Goal: Task Accomplishment & Management: Use online tool/utility

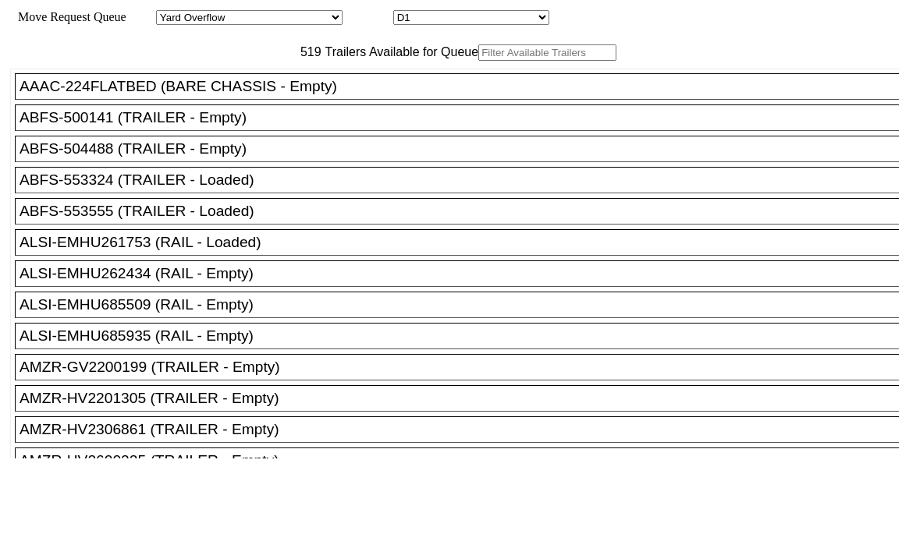
click at [478, 61] on input "text" at bounding box center [547, 52] width 138 height 16
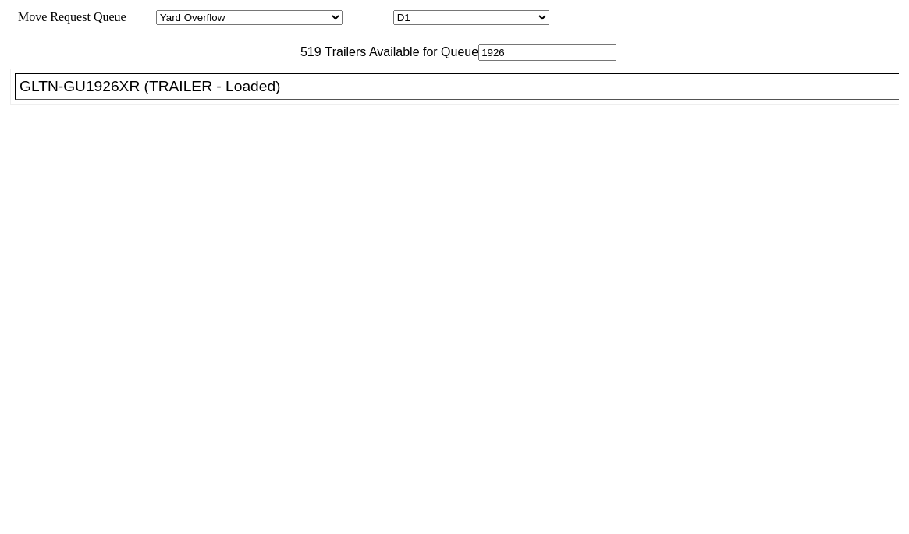
type input "1926"
click at [224, 95] on div "GLTN-GU1926XR (TRAILER - Loaded)" at bounding box center [463, 86] width 888 height 17
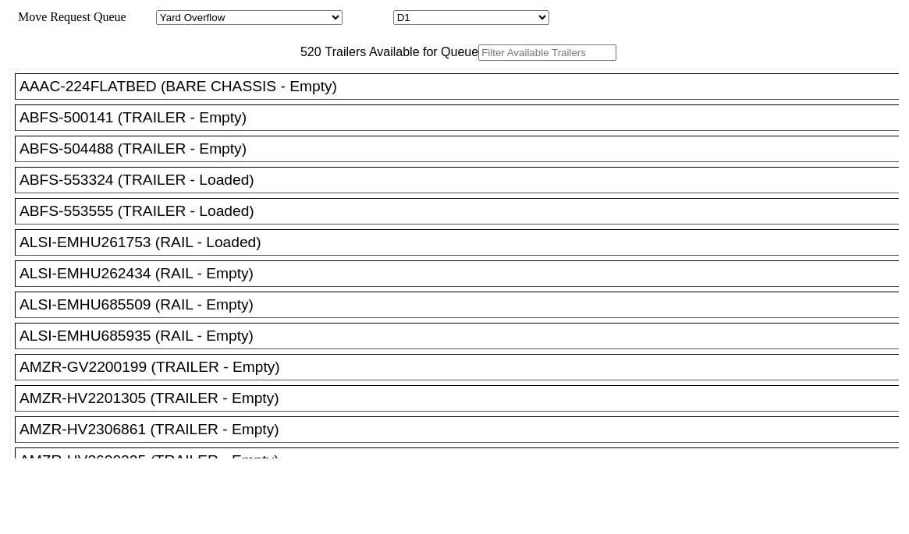
click at [478, 61] on input "text" at bounding box center [547, 52] width 138 height 16
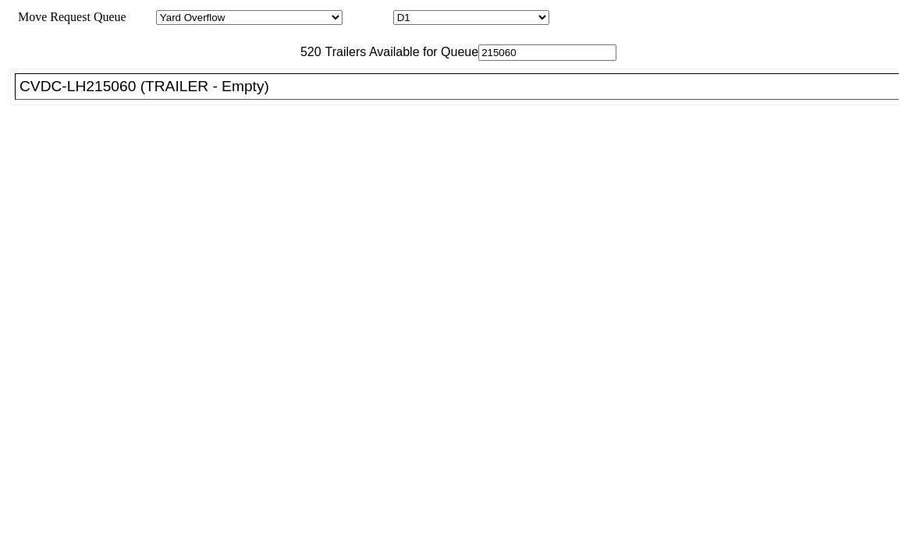
type input "215060"
click at [291, 100] on li "CVDC-LH215060 (TRAILER - Empty)" at bounding box center [464, 86] width 898 height 27
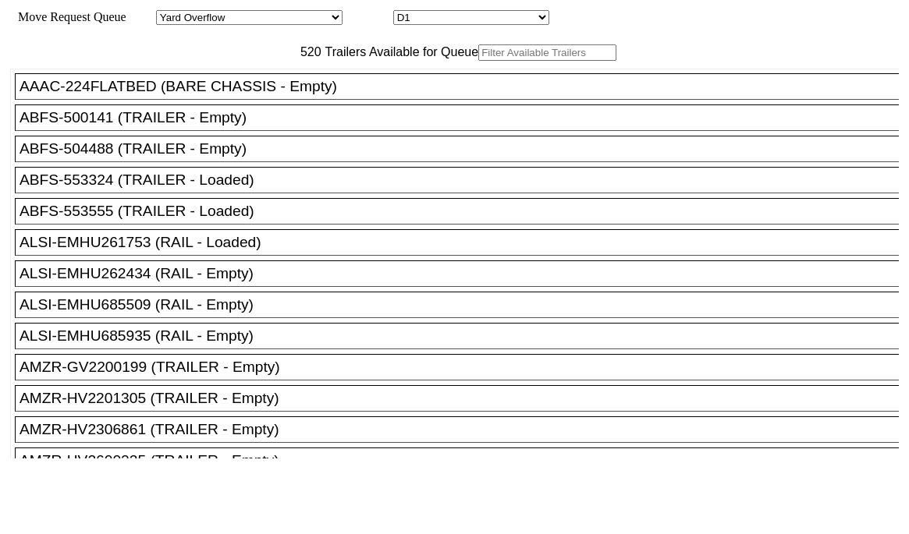
click at [478, 61] on input "text" at bounding box center [547, 52] width 138 height 16
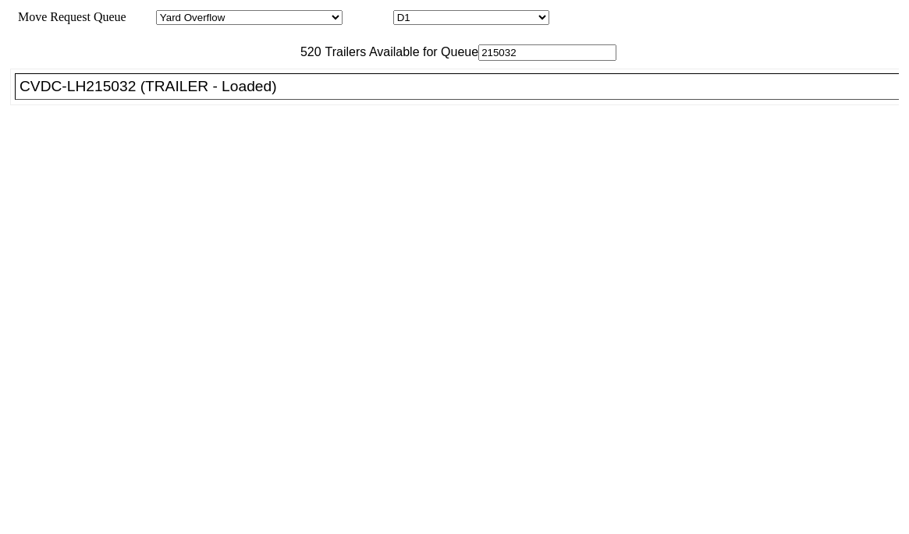
type input "215032"
click at [211, 95] on div "CVDC-LH215032 (TRAILER - Loaded)" at bounding box center [463, 86] width 888 height 17
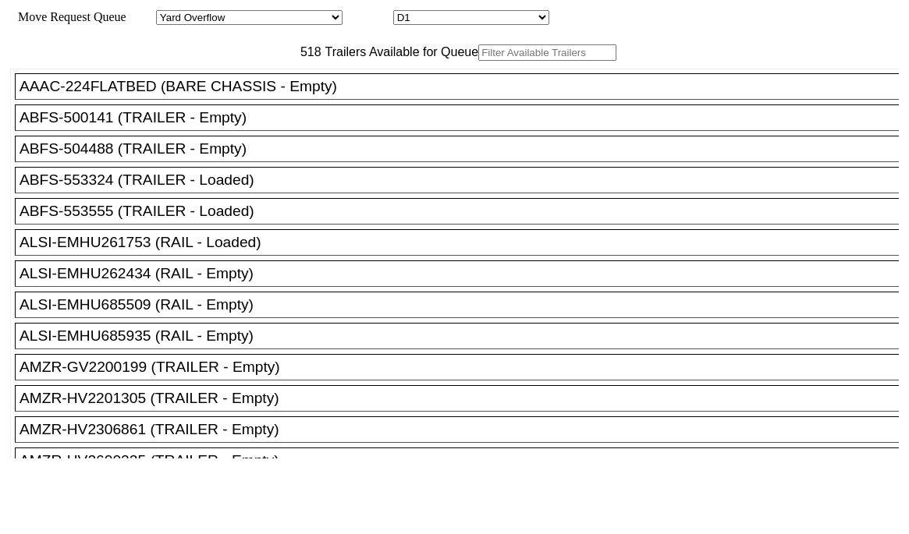
click at [478, 61] on input "text" at bounding box center [547, 52] width 138 height 16
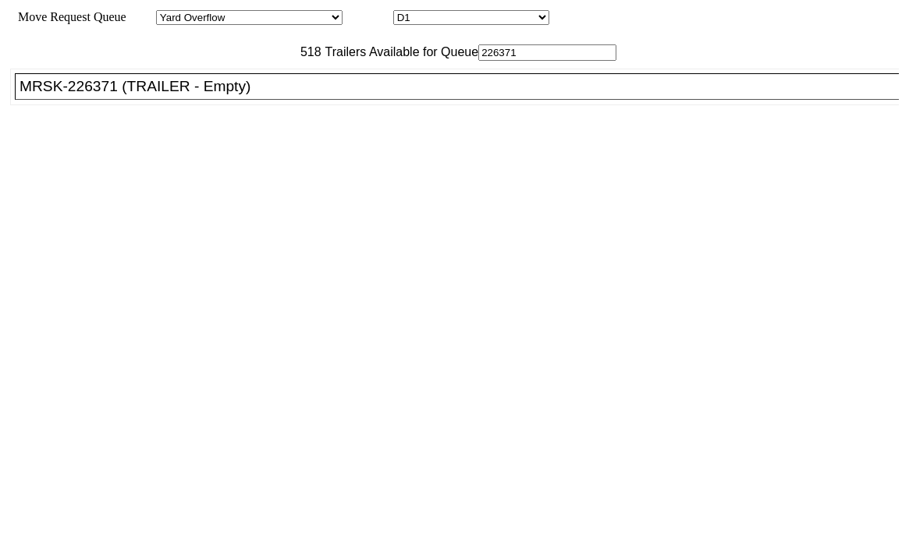
type input "226371"
click at [299, 150] on div "AAAC-224FLATBED (BARE CHASSIS - Empty) ABFS-500141 (TRAILER - Empty) ABFS-50448…" at bounding box center [454, 260] width 888 height 398
click at [309, 95] on div "MRSK-226371 (TRAILER - Empty)" at bounding box center [463, 86] width 888 height 17
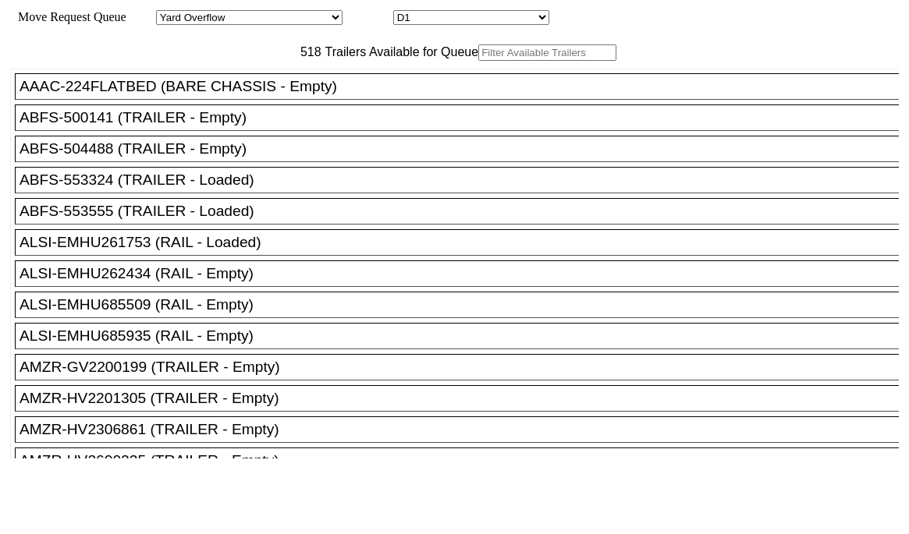
click at [478, 61] on input "text" at bounding box center [547, 52] width 138 height 16
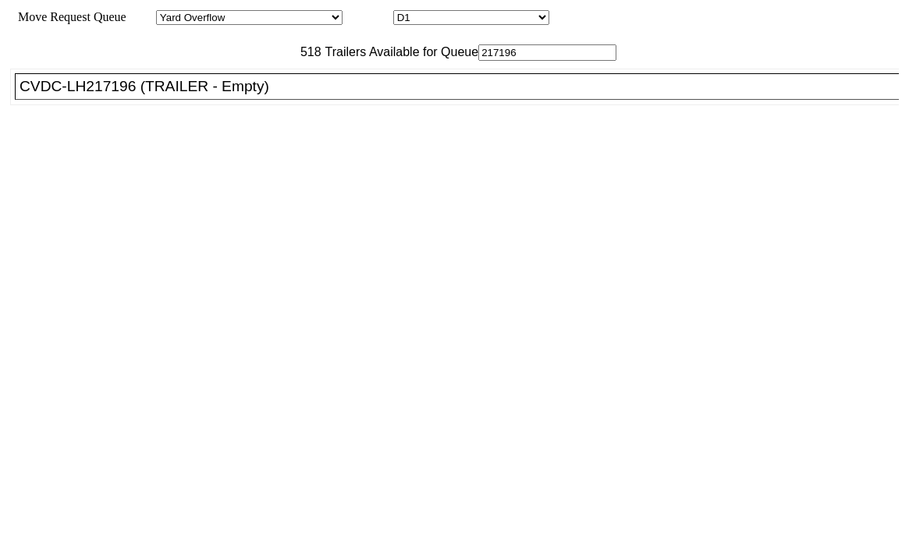
type input "217196"
click at [294, 95] on div "CVDC-LH217196 (TRAILER - Empty)" at bounding box center [463, 86] width 888 height 17
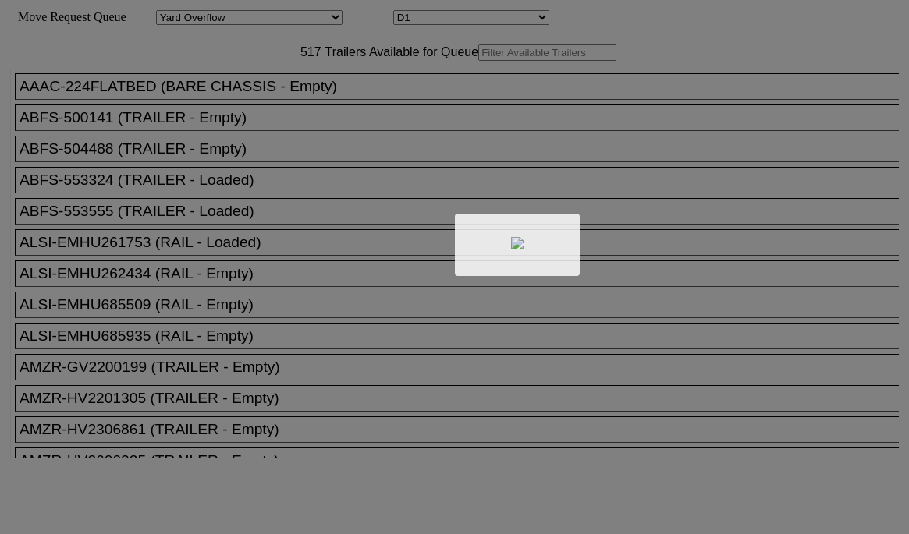
click at [240, 89] on div at bounding box center [454, 267] width 909 height 534
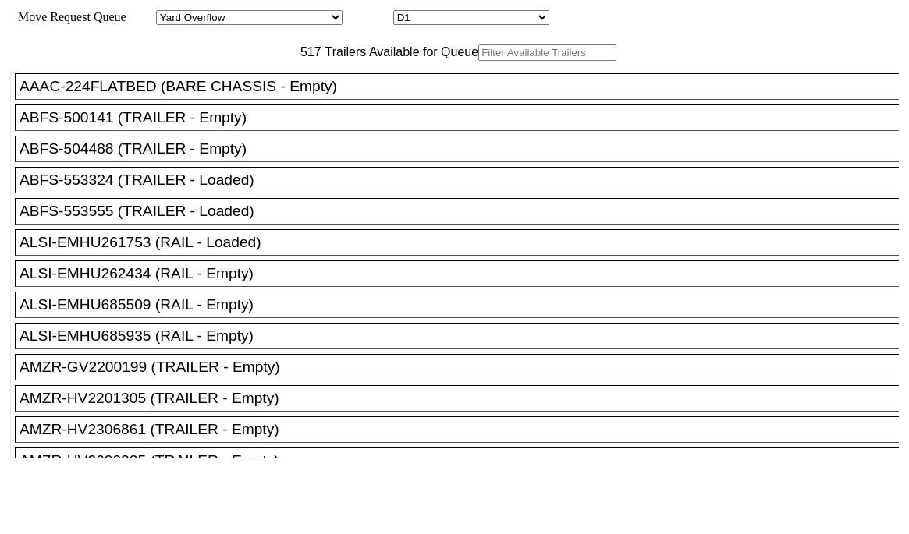
click at [478, 61] on input "text" at bounding box center [547, 52] width 138 height 16
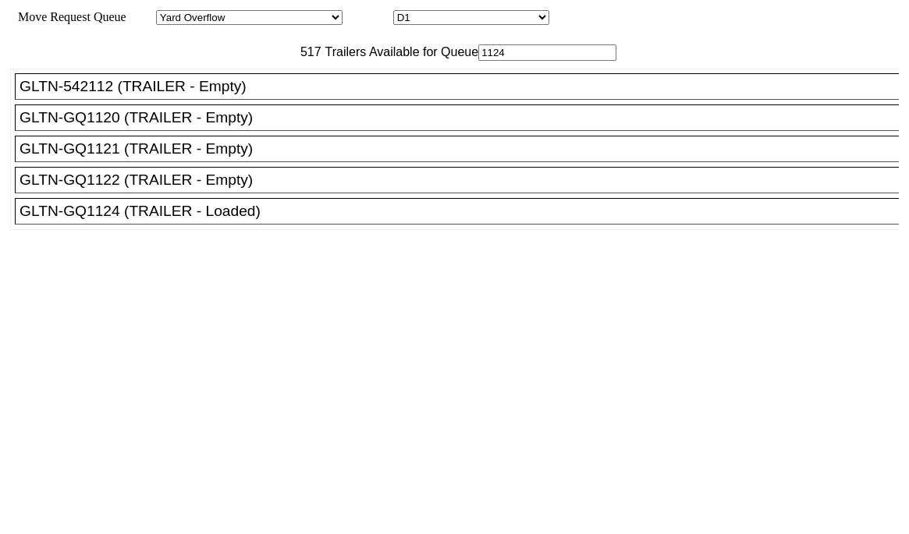
type input "1124"
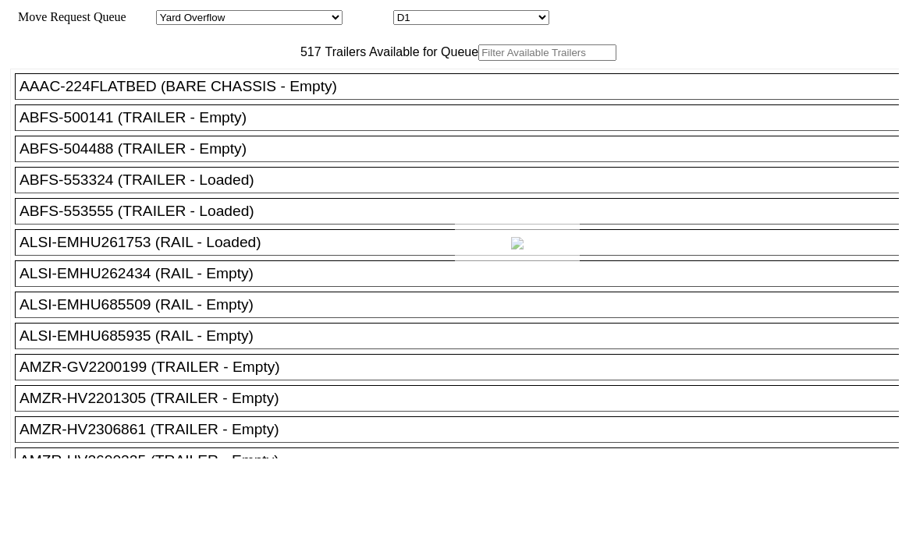
click at [259, 82] on div at bounding box center [454, 267] width 909 height 534
click at [478, 61] on input "text" at bounding box center [547, 52] width 138 height 16
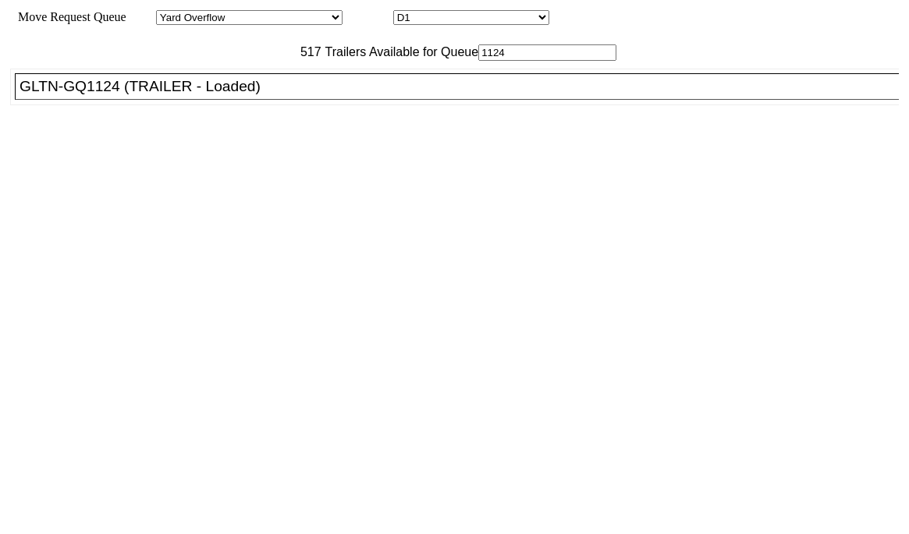
type input "1124"
click at [147, 95] on div "GLTN-GQ1124 (TRAILER - Loaded)" at bounding box center [463, 86] width 888 height 17
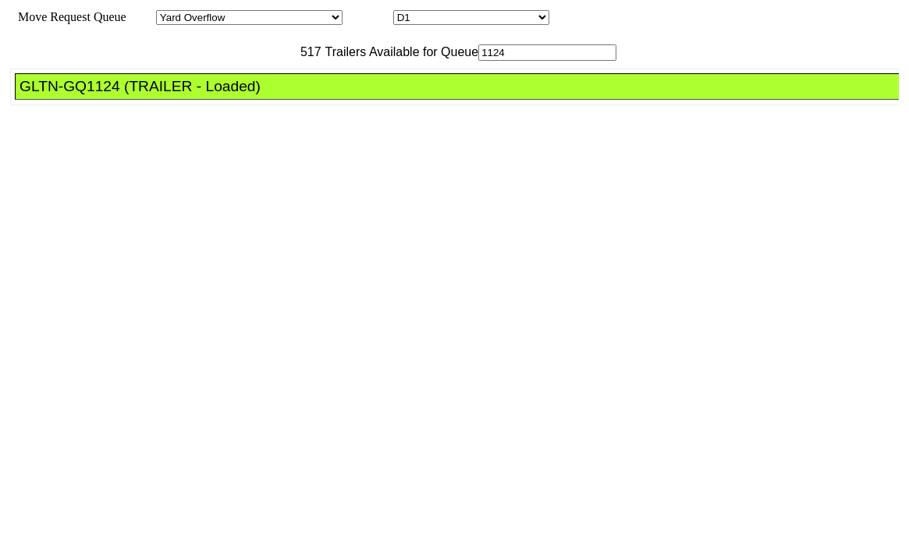
drag, startPoint x: 399, startPoint y: 205, endPoint x: 426, endPoint y: 212, distance: 27.4
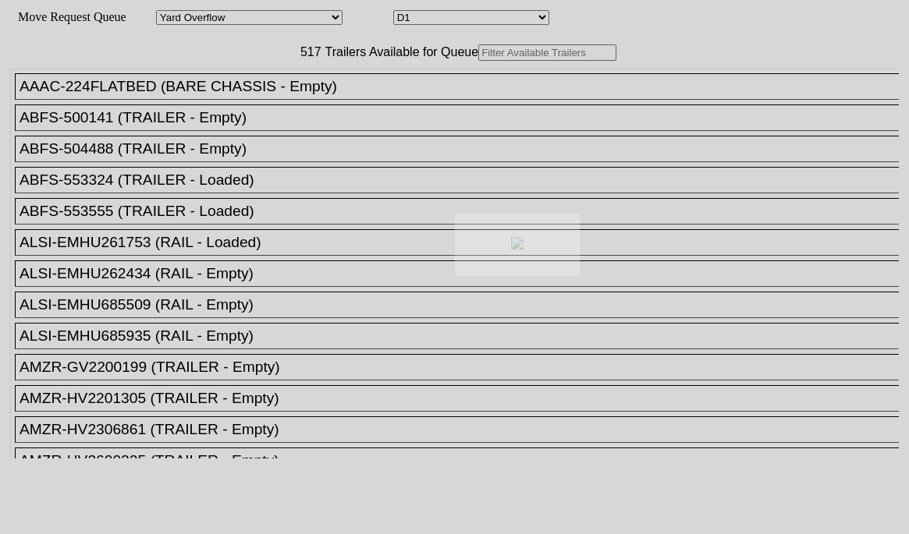
click at [246, 85] on div at bounding box center [454, 267] width 909 height 534
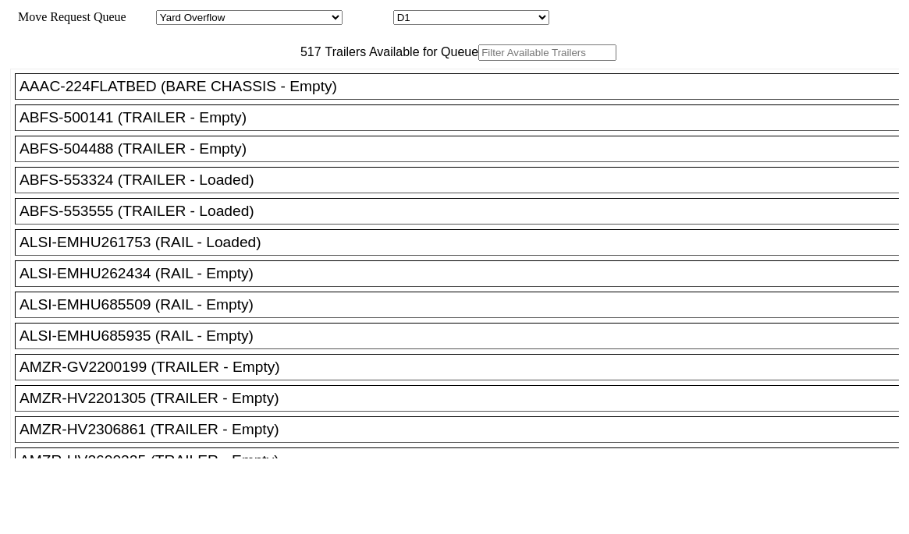
click at [478, 61] on input "text" at bounding box center [547, 52] width 138 height 16
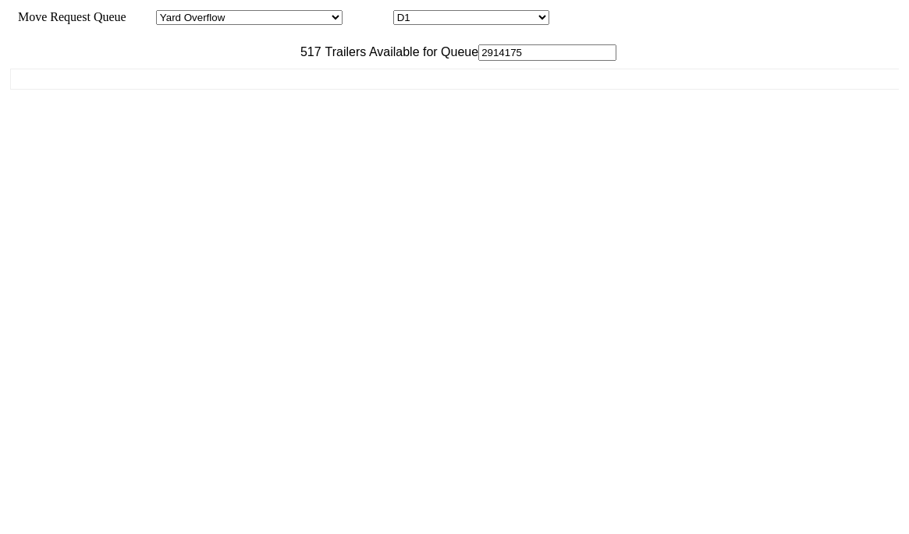
drag, startPoint x: 273, startPoint y: 83, endPoint x: 151, endPoint y: 98, distance: 123.4
click at [151, 61] on div "517 Trailers Available for Queue 2914175" at bounding box center [454, 52] width 888 height 16
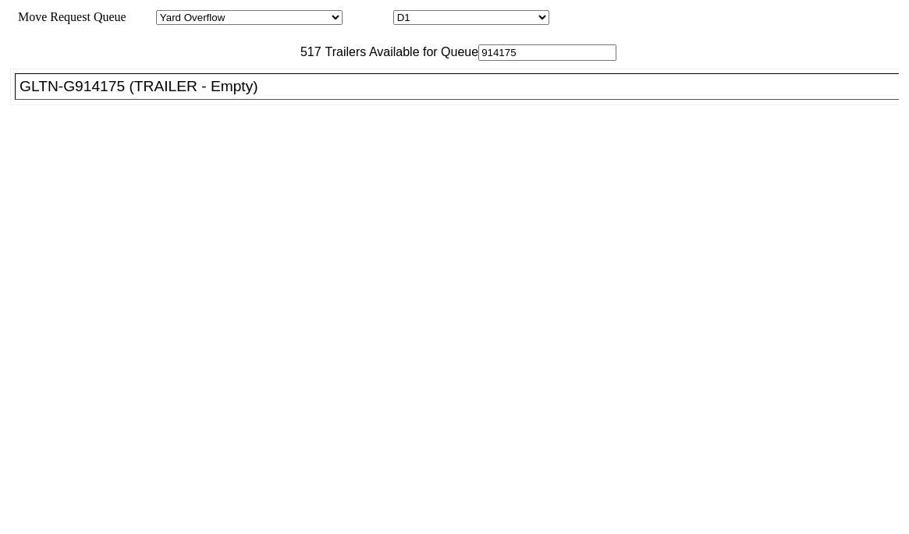
type input "914175"
click at [175, 100] on li "GLTN-G914175 (TRAILER - Empty)" at bounding box center [464, 86] width 898 height 27
click at [186, 95] on div "GLTN-G914175 (TRAILER - Empty)" at bounding box center [463, 86] width 888 height 17
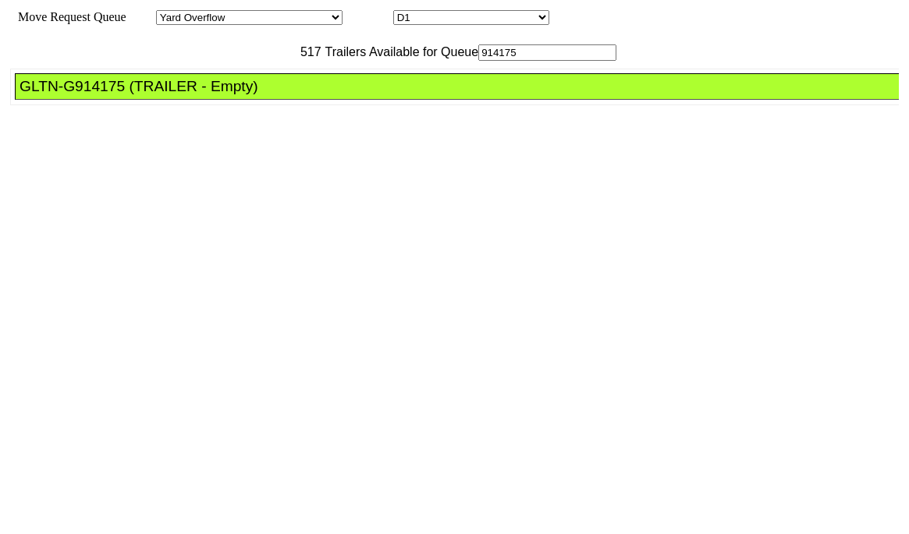
drag, startPoint x: 411, startPoint y: 209, endPoint x: 416, endPoint y: 230, distance: 21.8
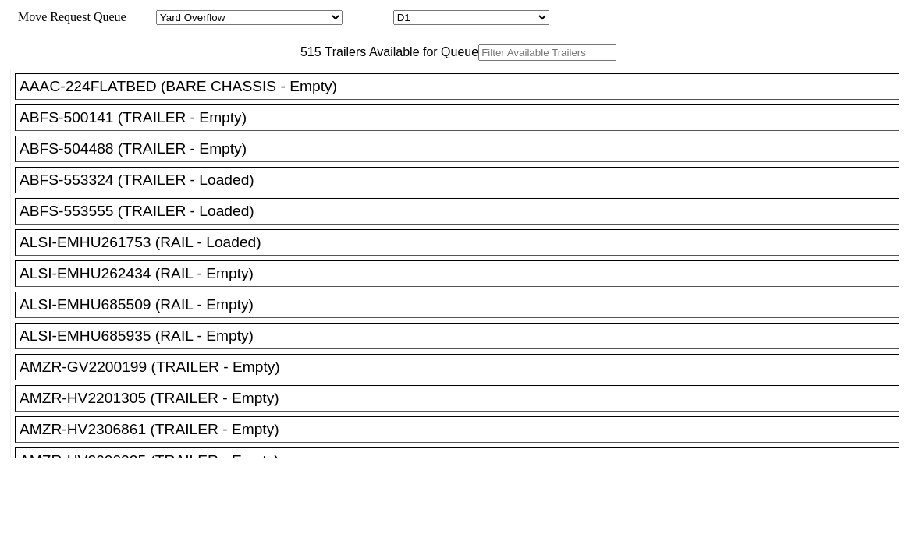
click at [478, 61] on input "text" at bounding box center [547, 52] width 138 height 16
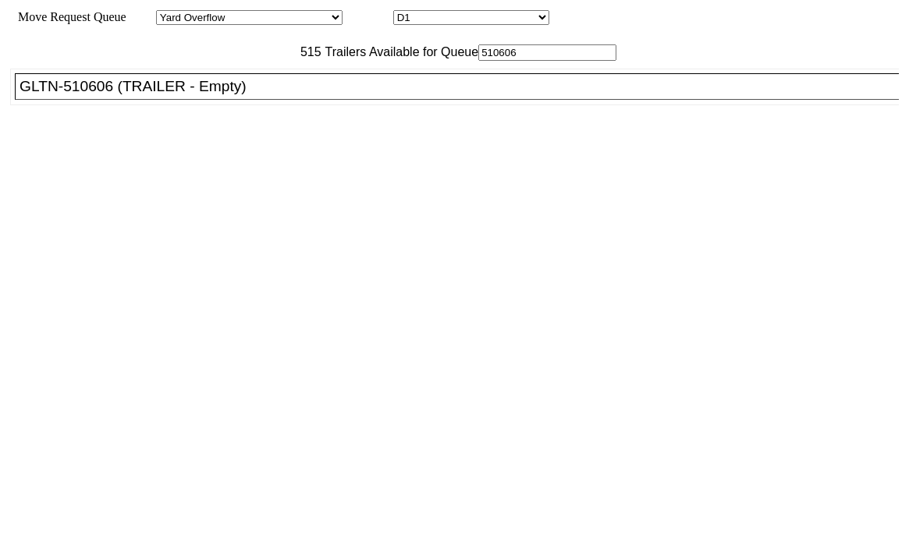
type input "510606"
click at [315, 95] on div "GLTN-510606 (TRAILER - Empty)" at bounding box center [463, 86] width 888 height 17
